Goal: Task Accomplishment & Management: Manage account settings

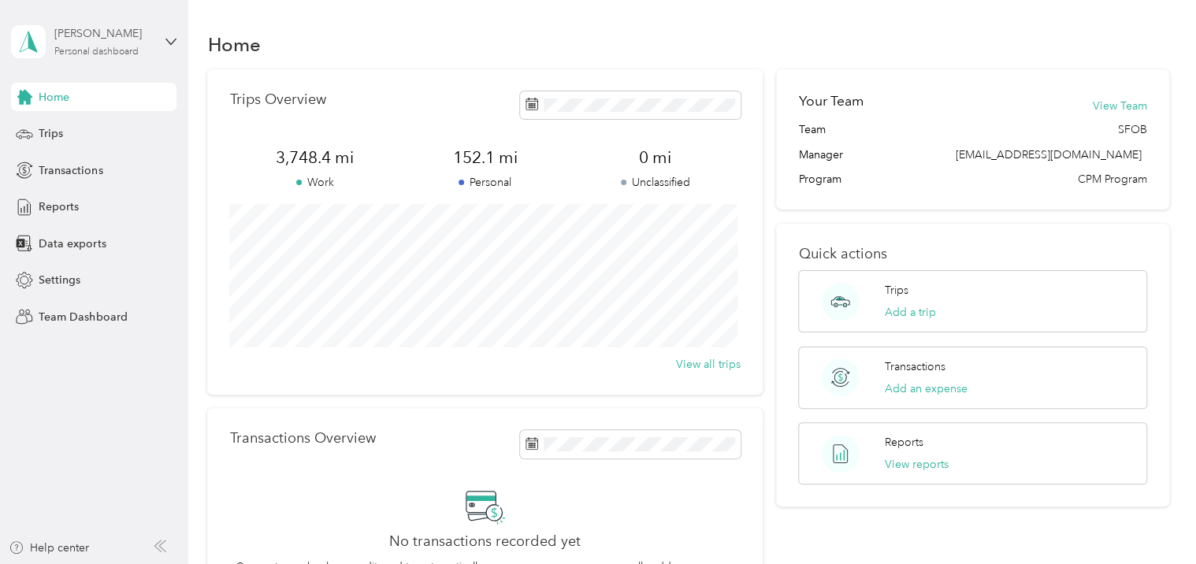
click at [90, 33] on div "[PERSON_NAME]" at bounding box center [103, 33] width 98 height 17
click at [79, 133] on div "Team dashboard" at bounding box center [178, 127] width 310 height 28
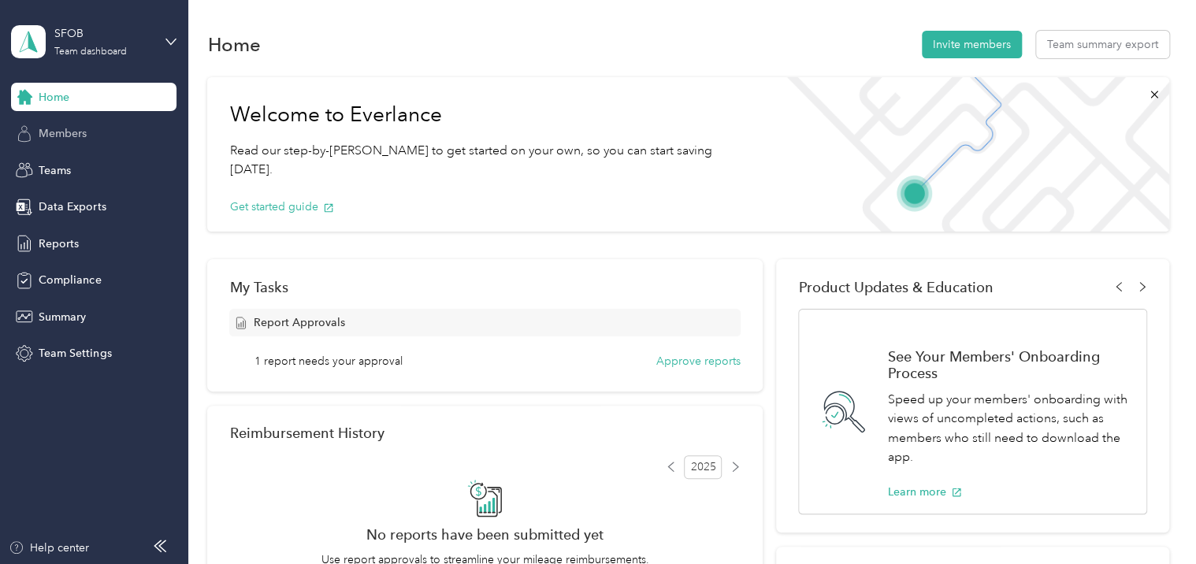
click at [62, 136] on span "Members" at bounding box center [63, 133] width 48 height 17
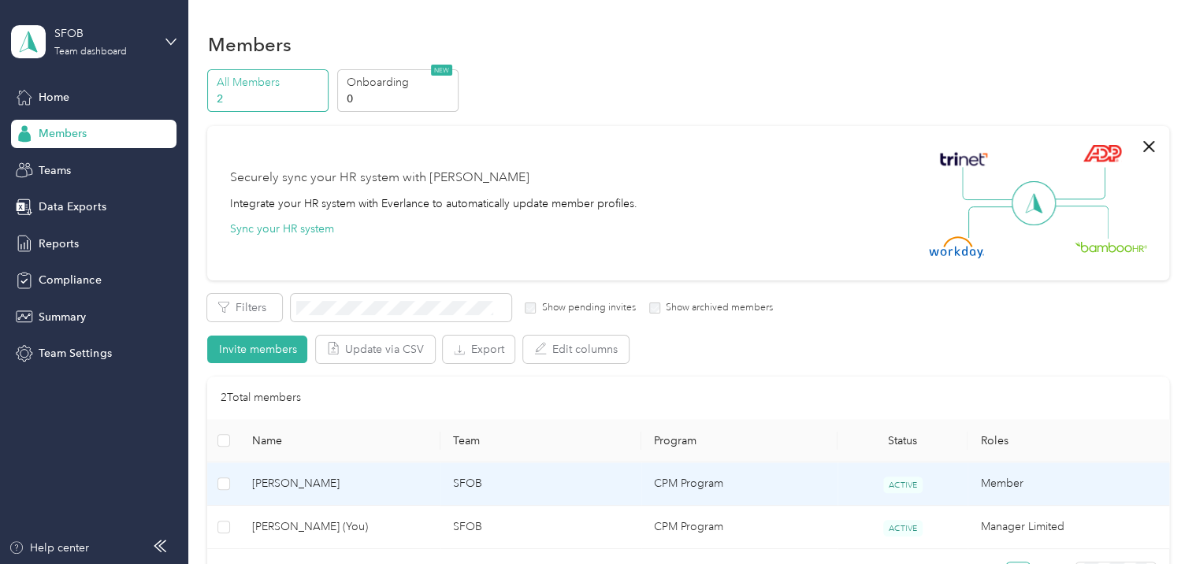
click at [288, 487] on span "[PERSON_NAME]" at bounding box center [340, 483] width 176 height 17
